Goal: Transaction & Acquisition: Subscribe to service/newsletter

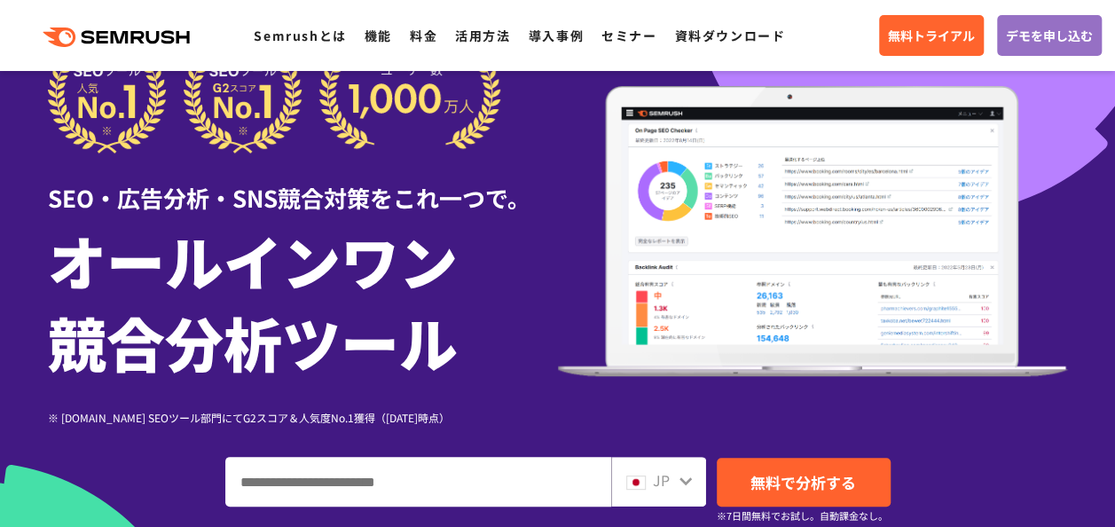
scroll to position [284, 0]
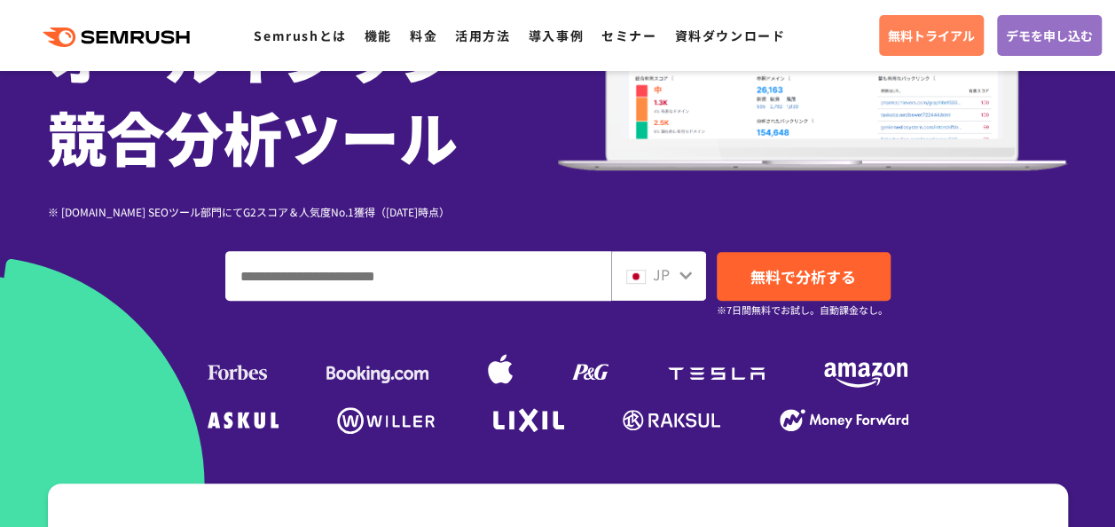
click at [913, 30] on span "無料トライアル" at bounding box center [931, 36] width 87 height 20
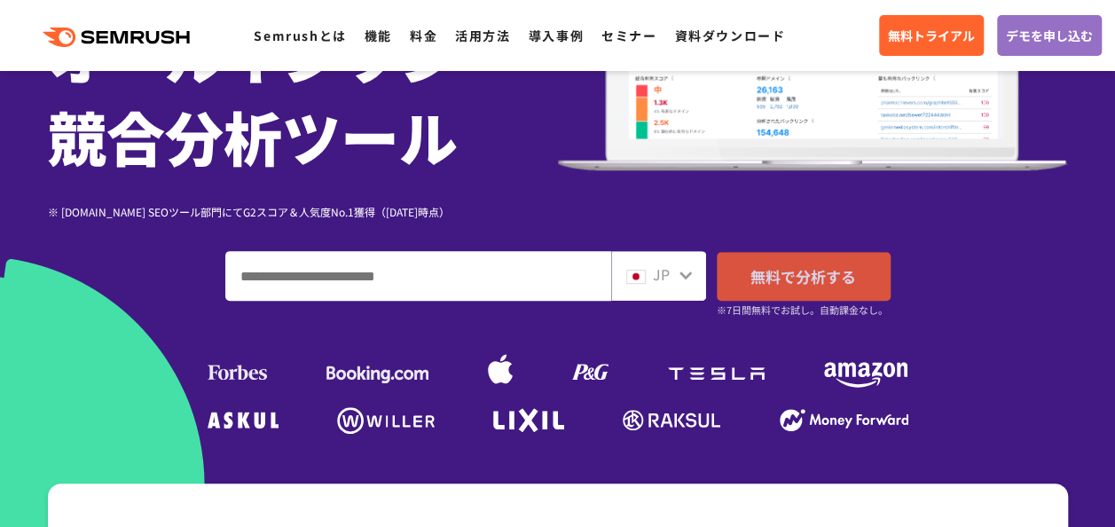
click at [795, 278] on span "無料で分析する" at bounding box center [803, 276] width 106 height 22
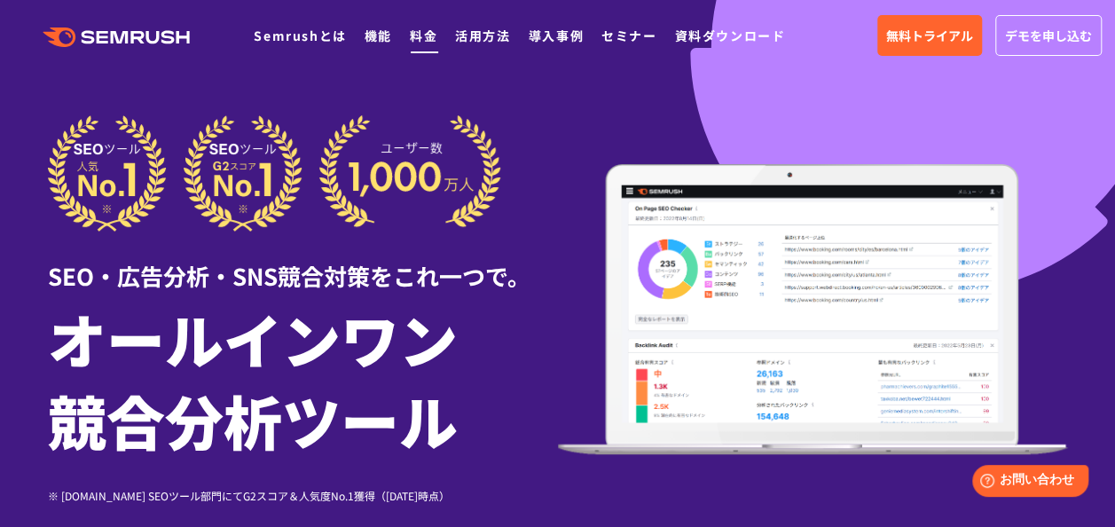
click at [412, 29] on link "料金" at bounding box center [423, 36] width 27 height 18
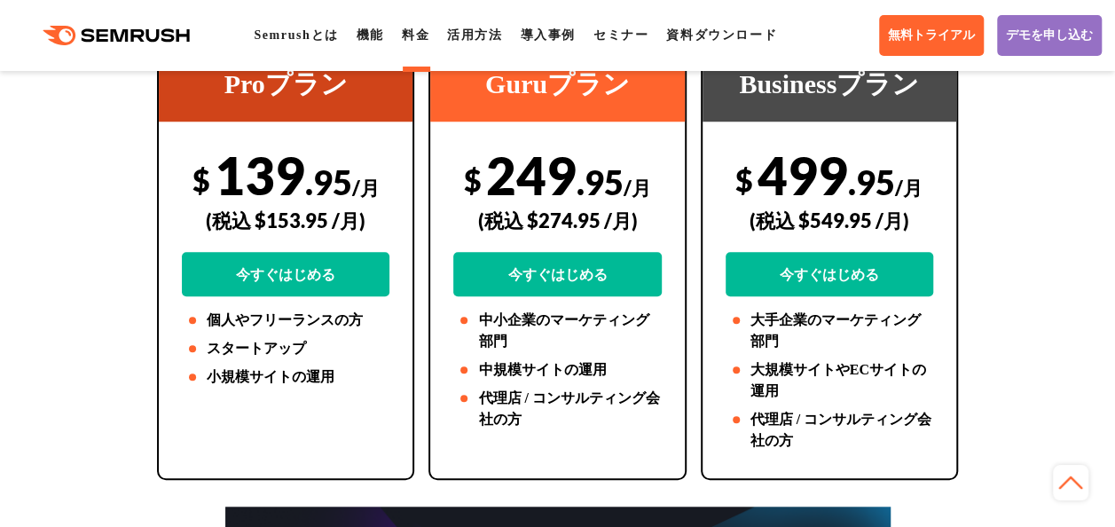
scroll to position [467, 0]
